Goal: Transaction & Acquisition: Purchase product/service

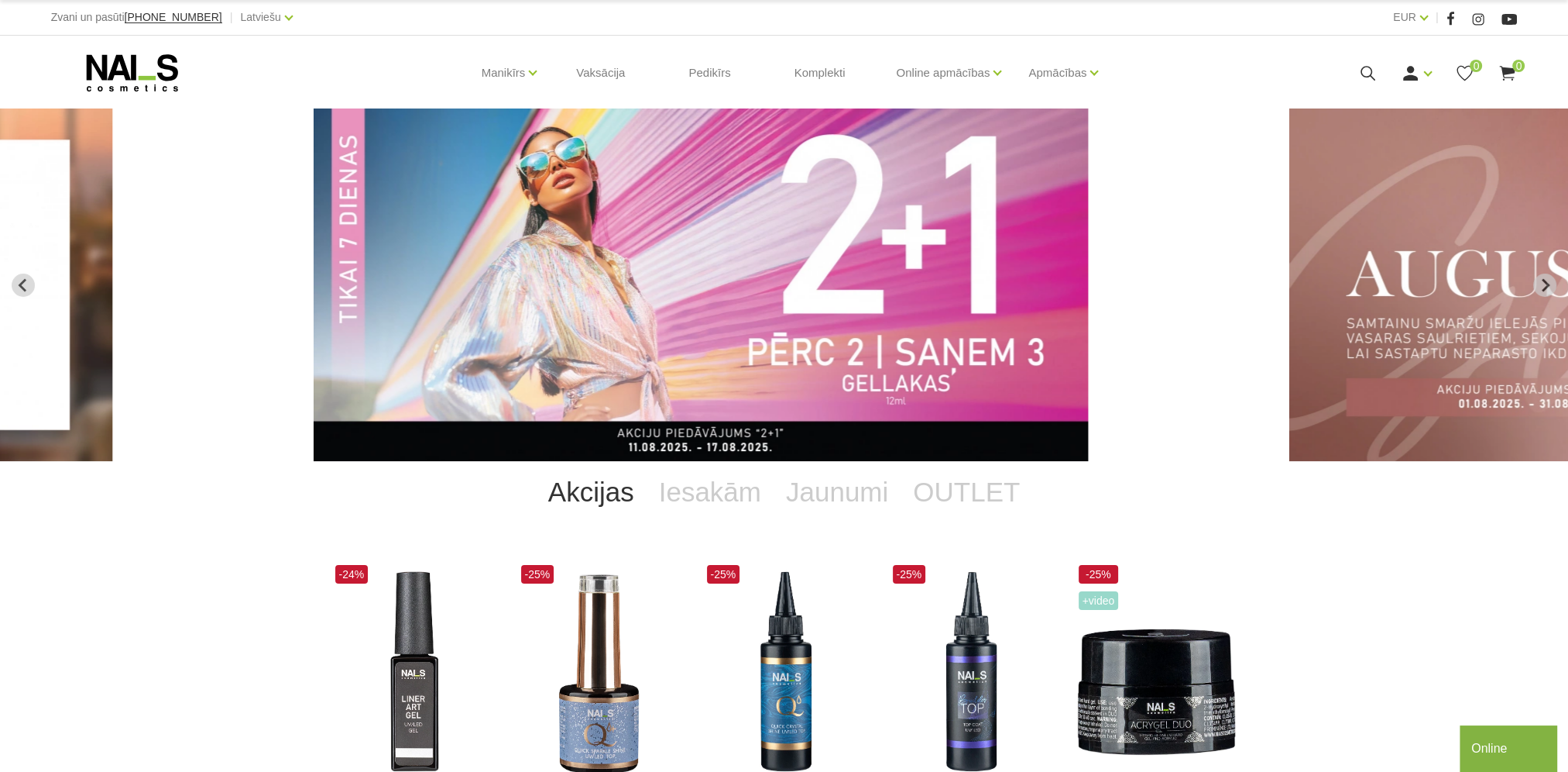
click at [934, 350] on img "2 of 12" at bounding box center [701, 284] width 774 height 352
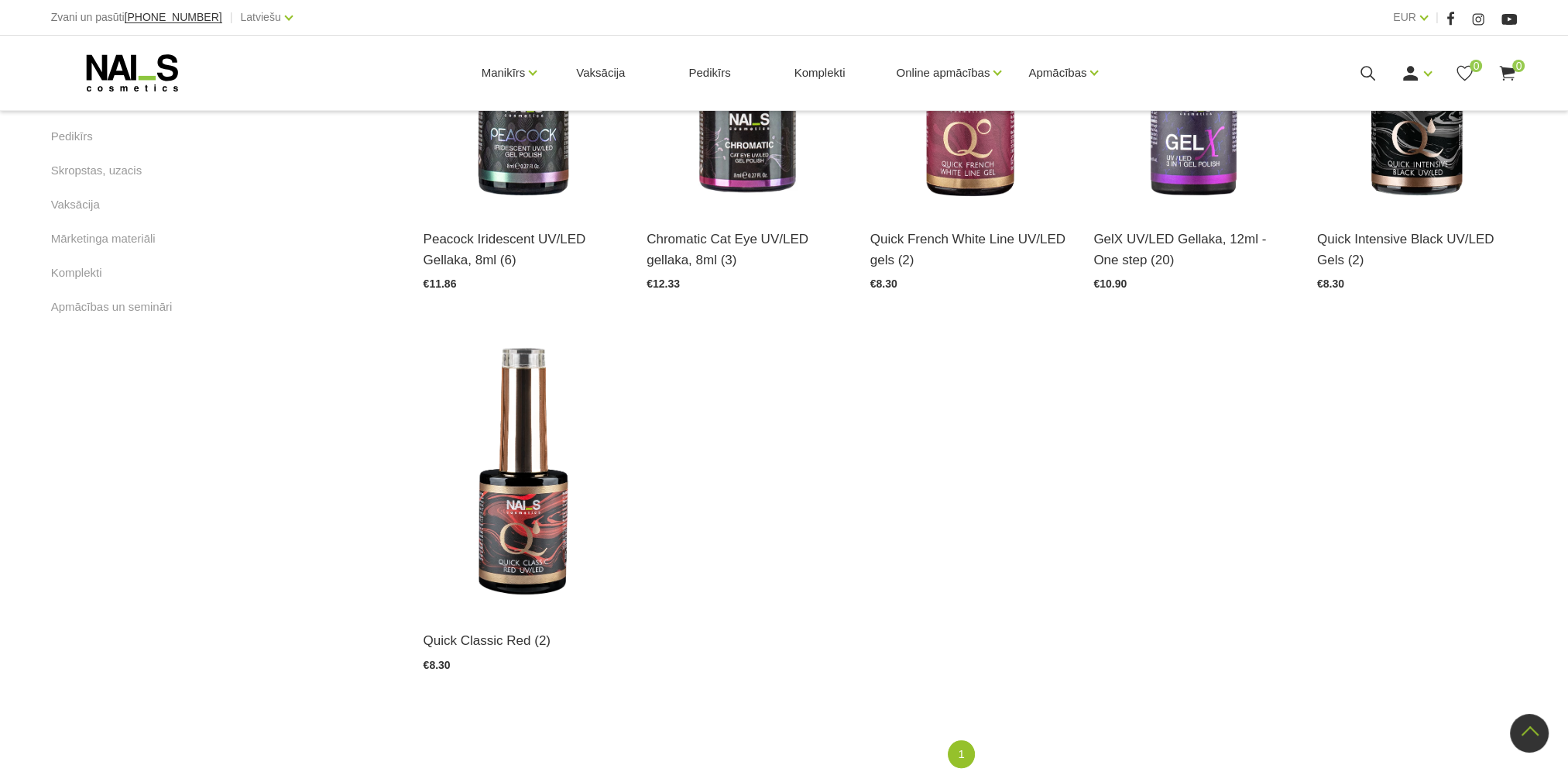
scroll to position [852, 0]
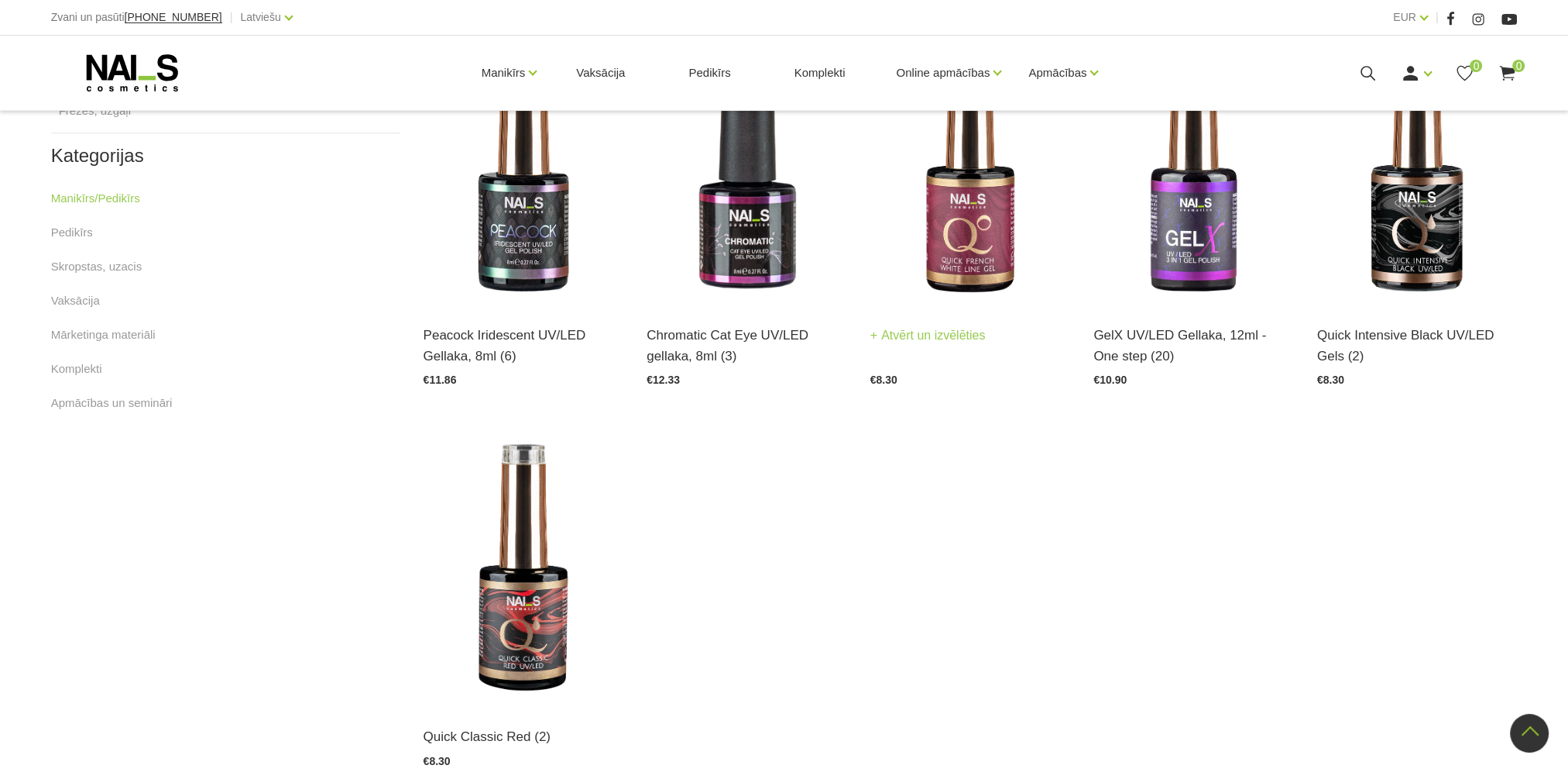
click at [981, 241] on img at bounding box center [970, 167] width 200 height 276
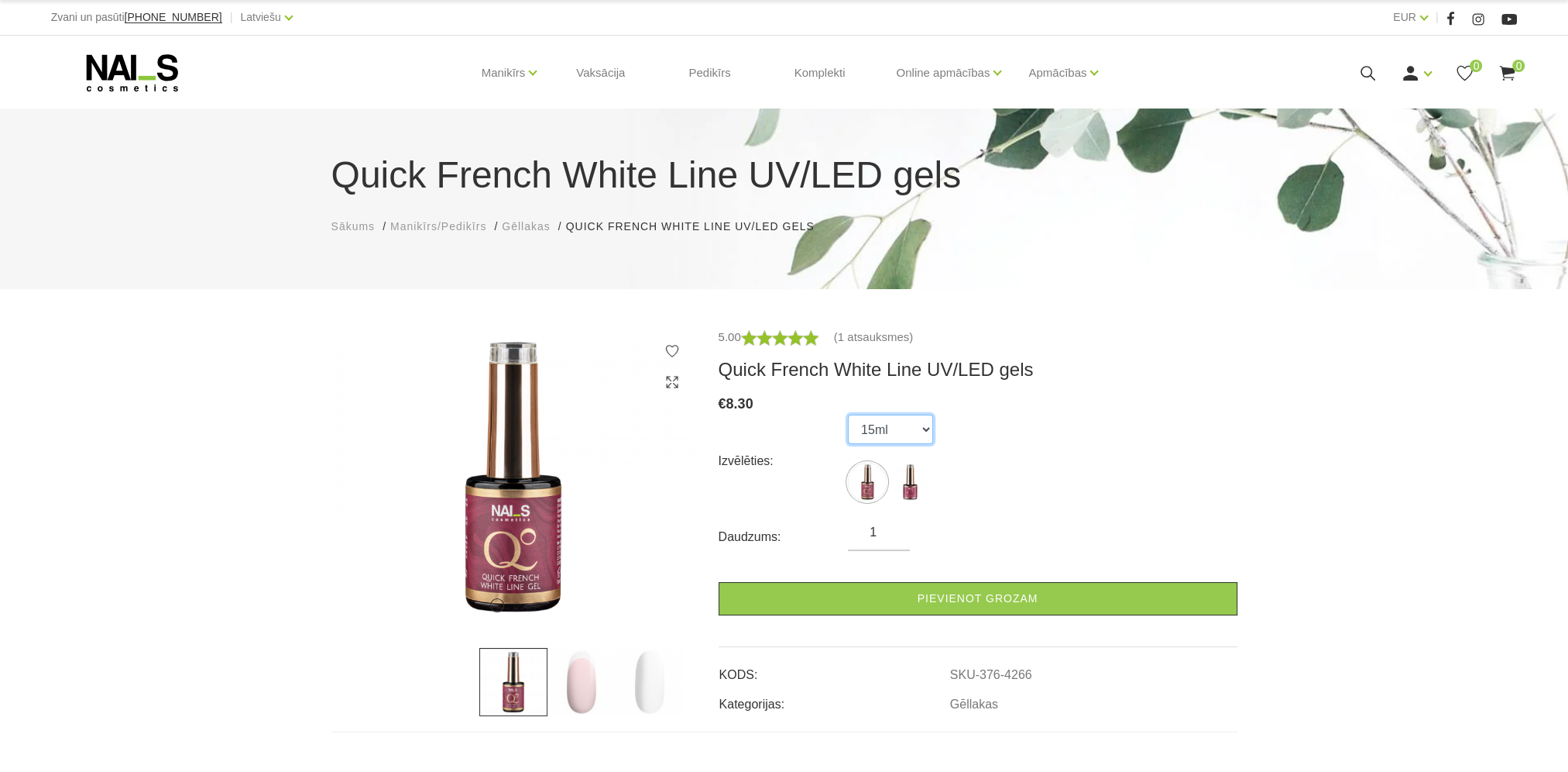
click at [926, 431] on select "15ml 8ml" at bounding box center [891, 429] width 85 height 30
click at [848, 415] on select "15ml 8ml" at bounding box center [891, 429] width 85 height 30
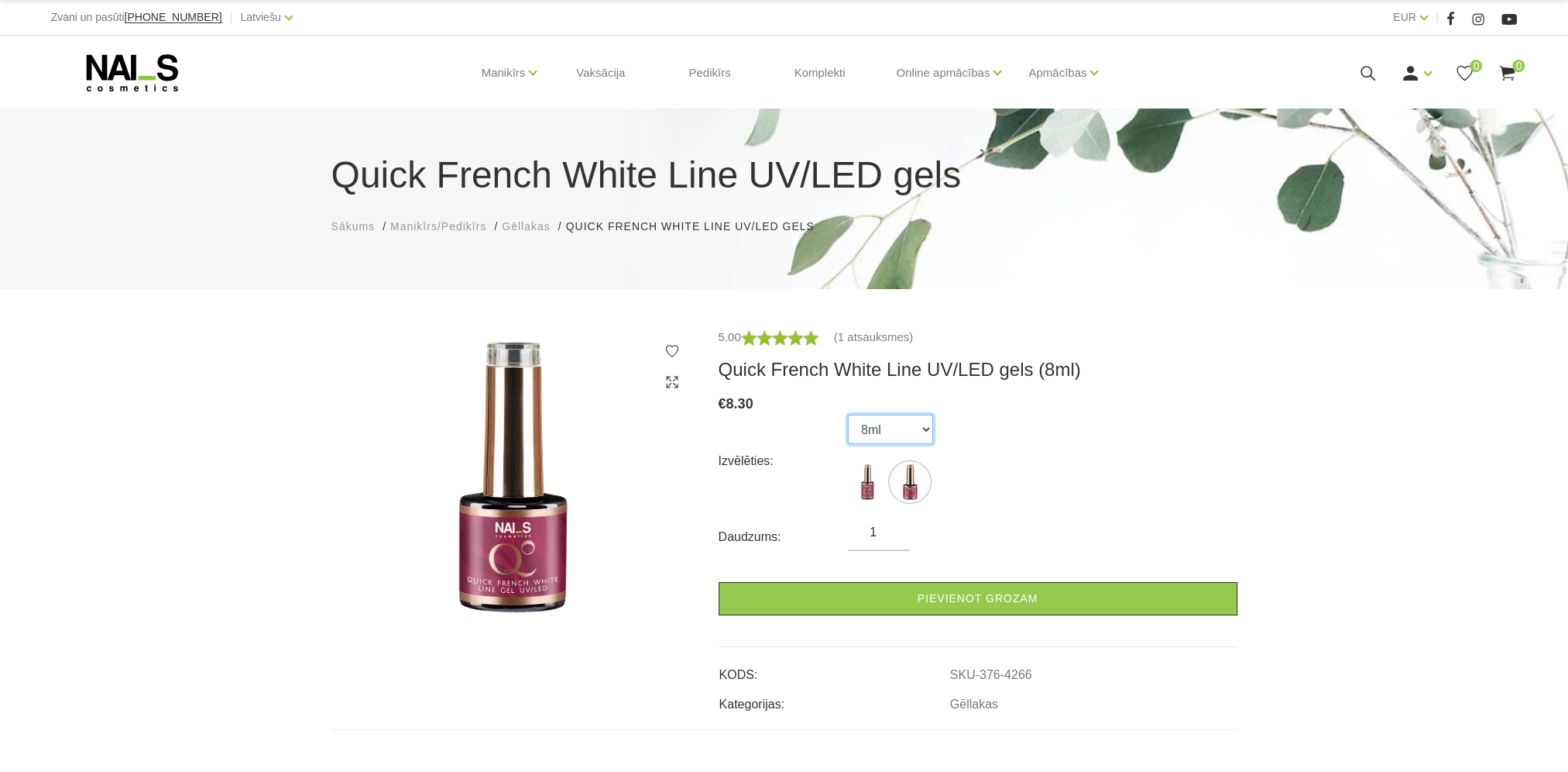
click at [927, 433] on select "15ml 8ml" at bounding box center [891, 429] width 85 height 30
select select "4265"
click at [848, 415] on select "15ml 8ml" at bounding box center [891, 429] width 85 height 30
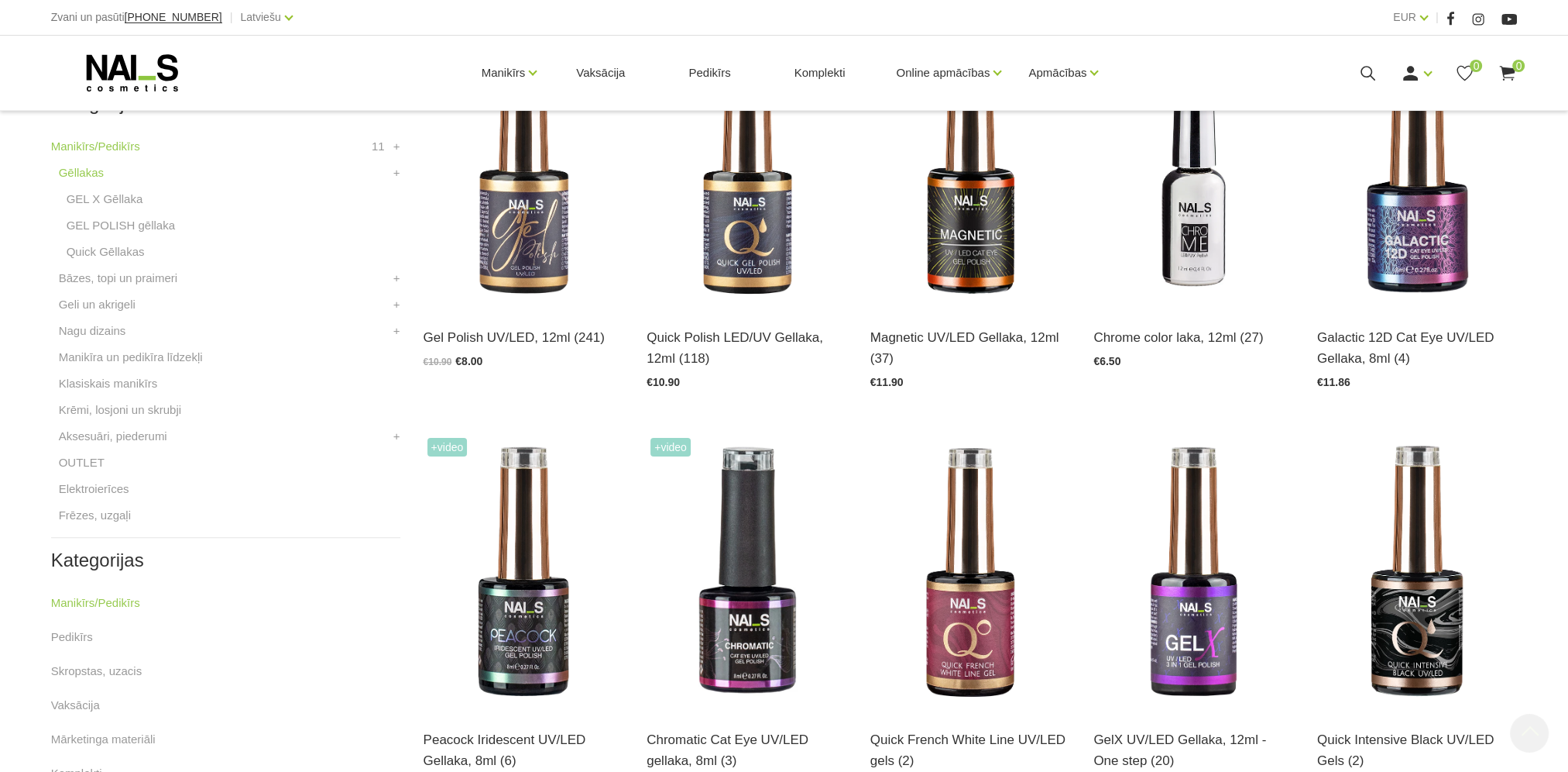
scroll to position [465, 0]
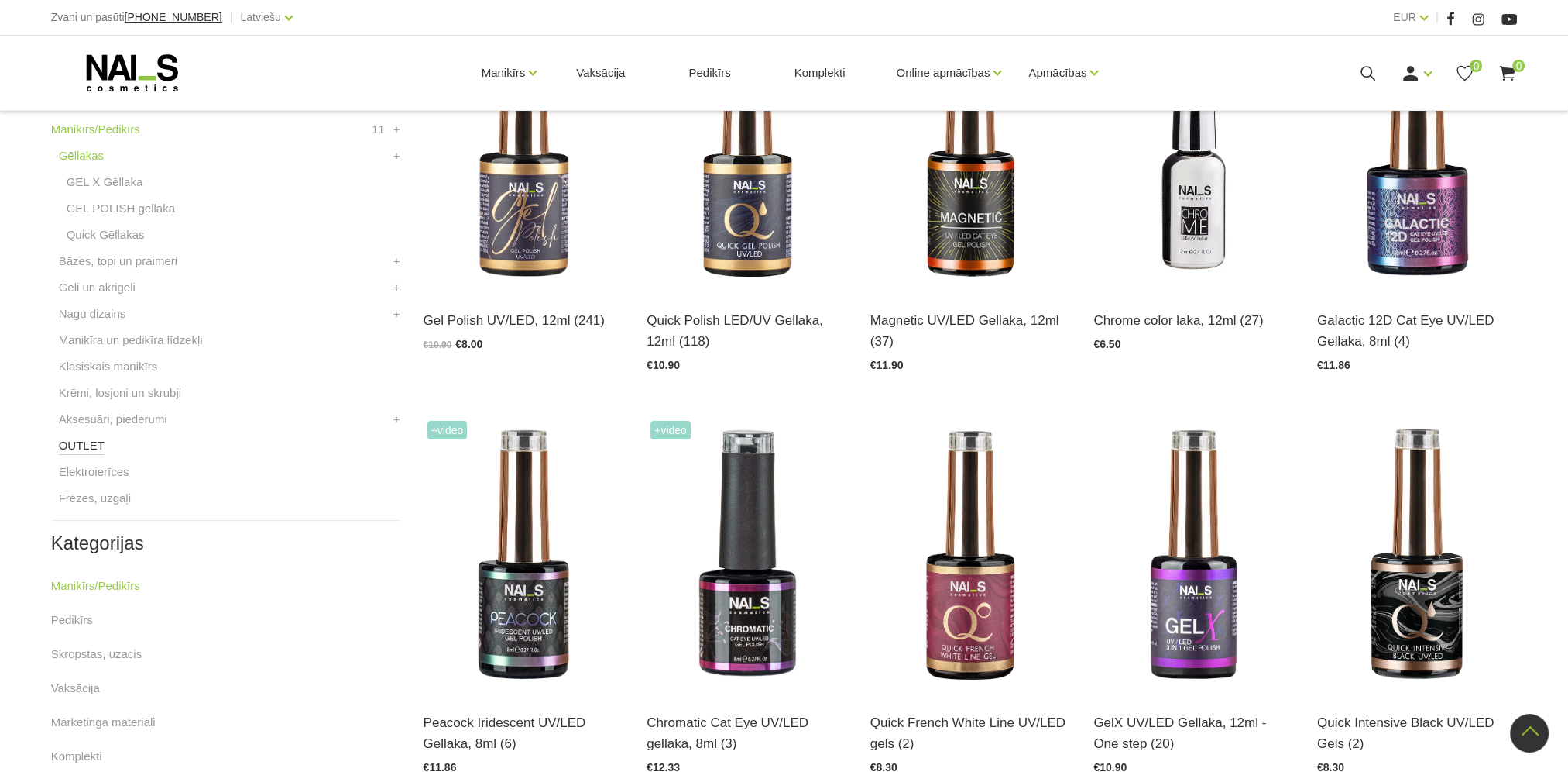
click at [84, 446] on link "OUTLET" at bounding box center [82, 445] width 46 height 19
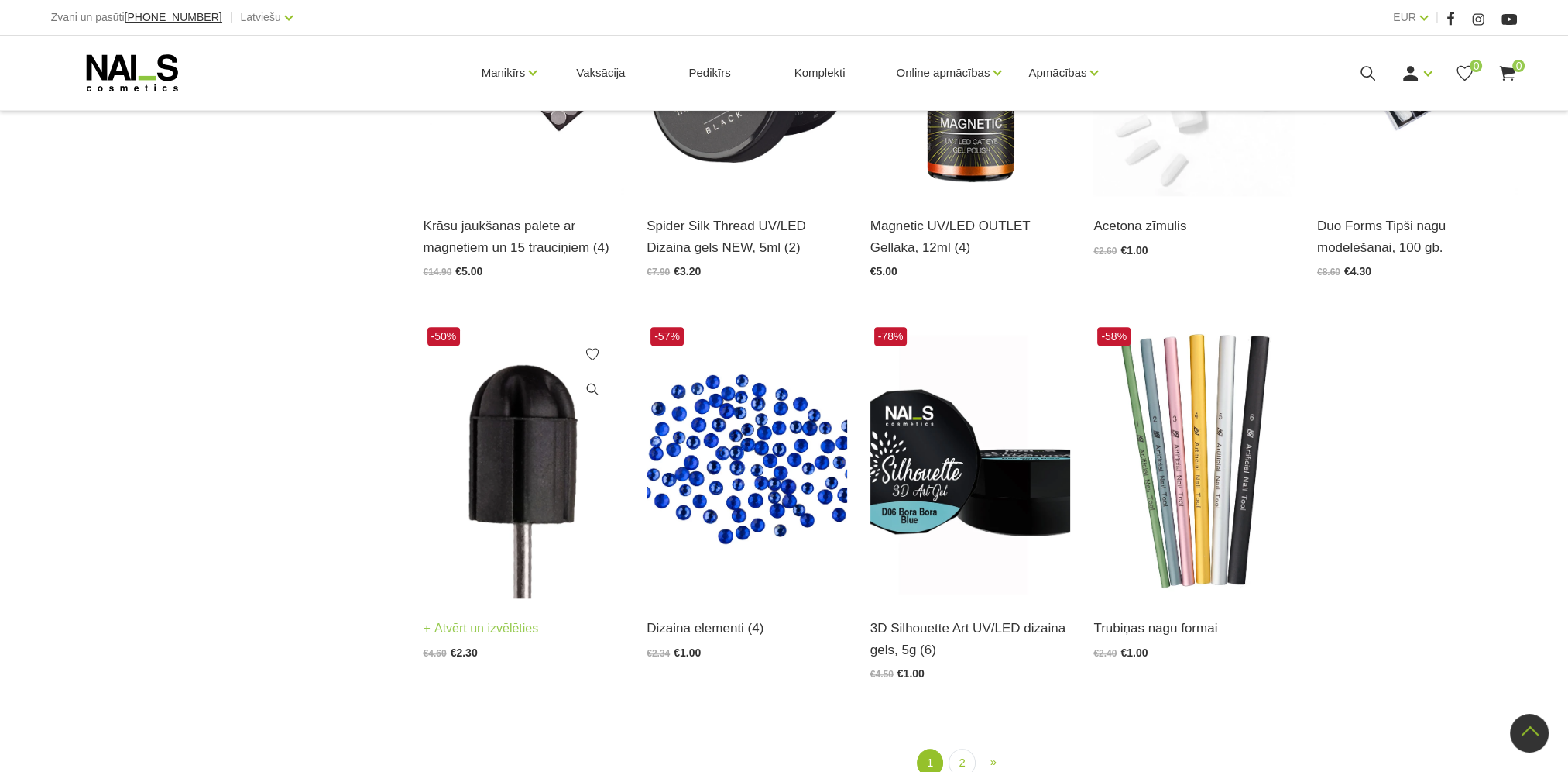
scroll to position [1782, 0]
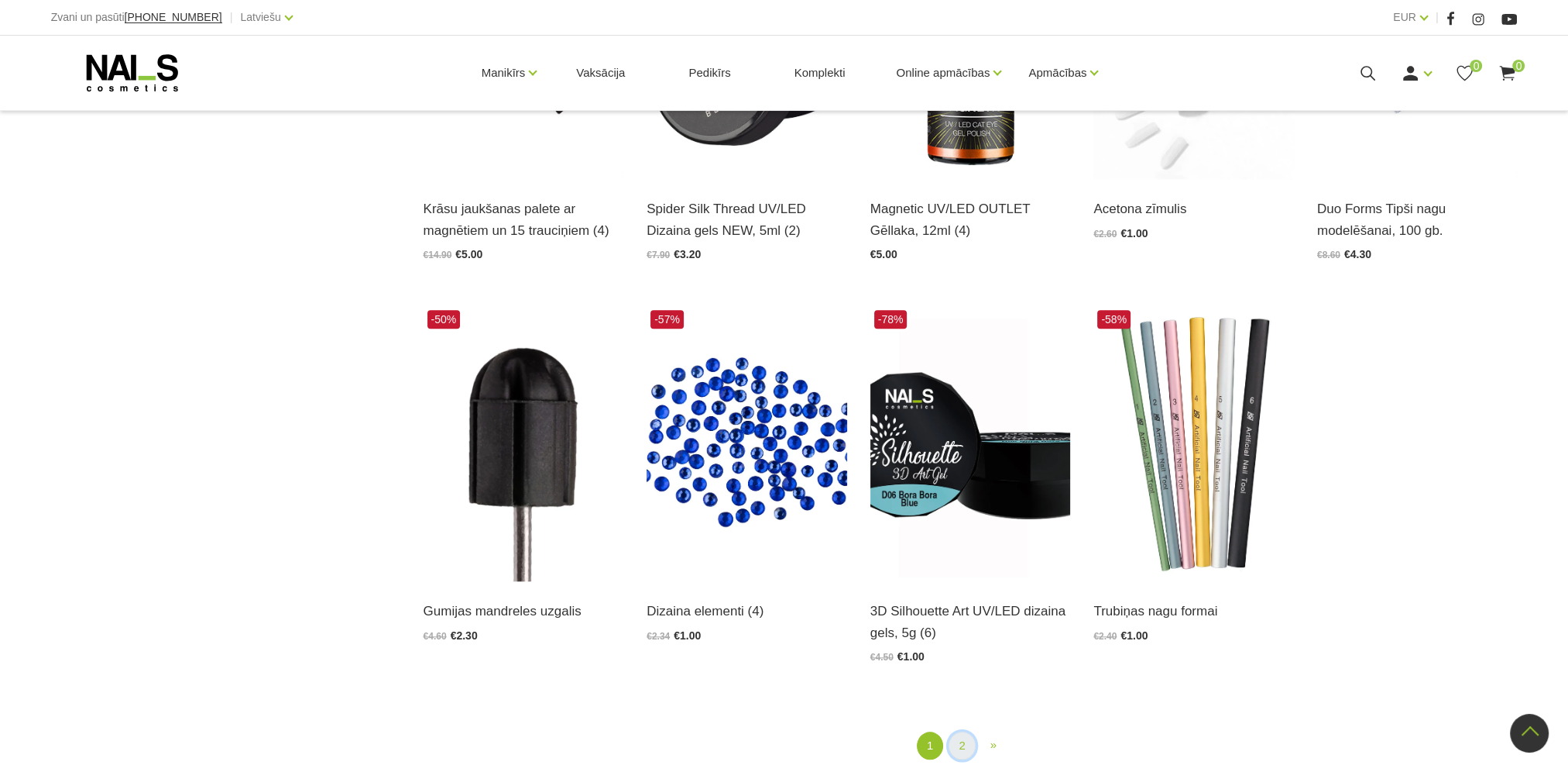
click at [963, 749] on link "2" at bounding box center [962, 746] width 26 height 29
